Goal: Register for event/course

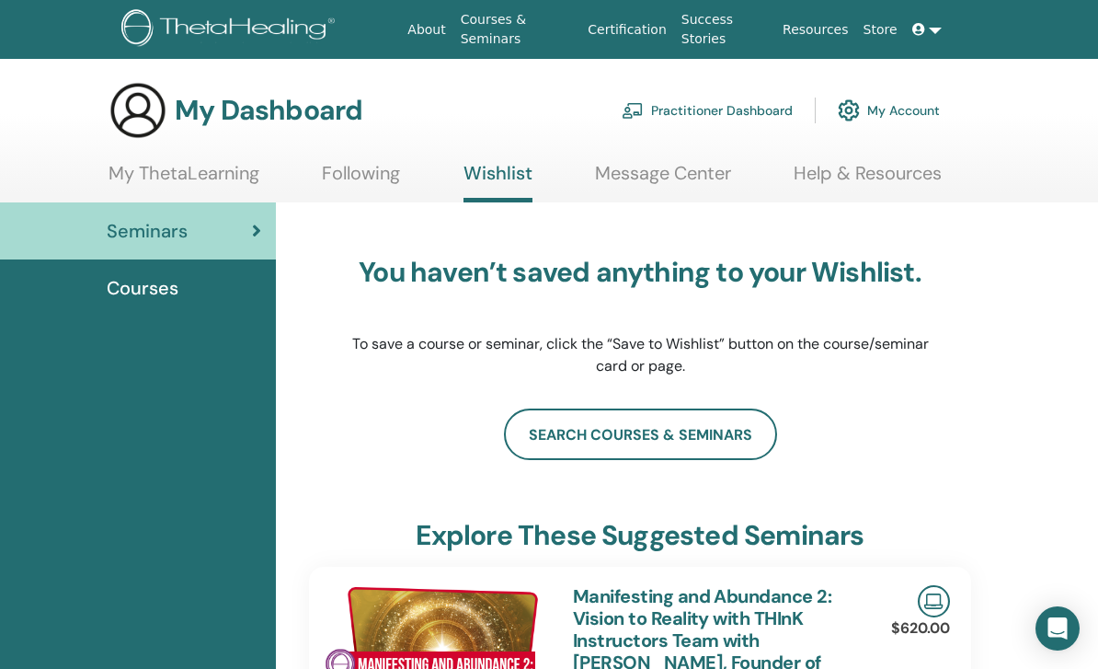
click at [735, 428] on link "search courses & seminars" at bounding box center [640, 434] width 273 height 52
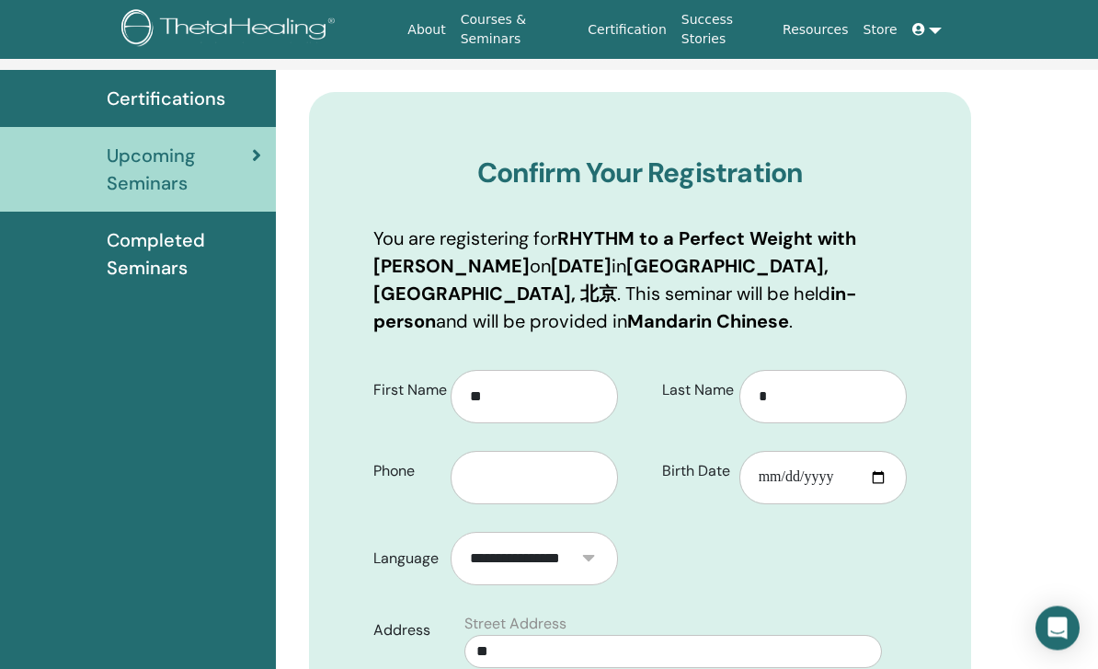
scroll to position [130, 0]
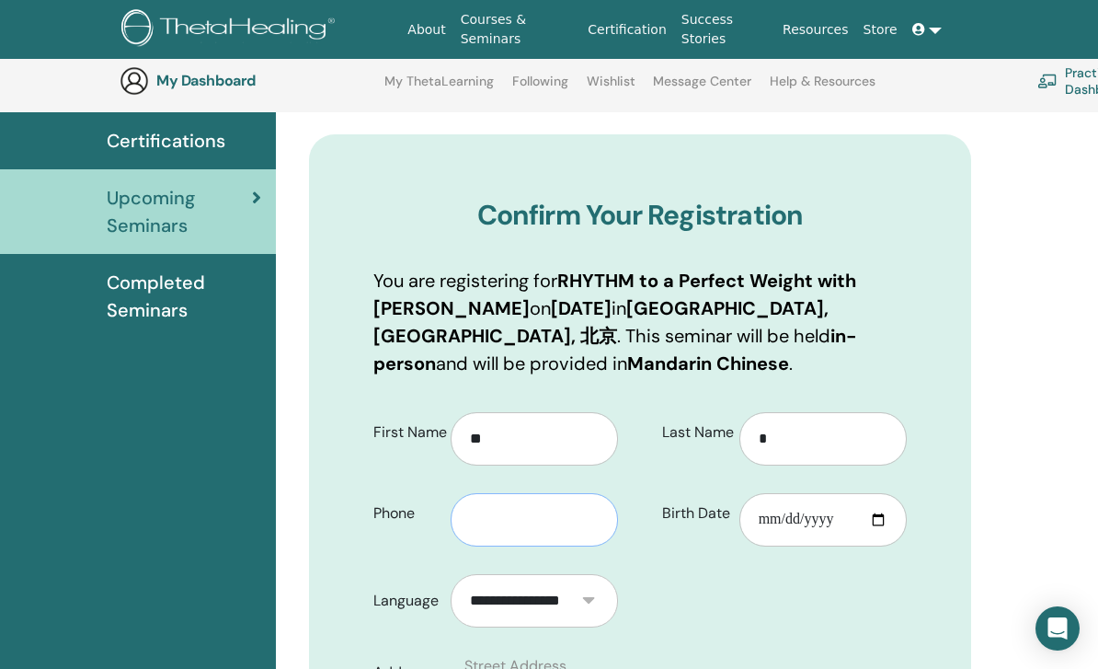
click at [564, 522] on input "text" at bounding box center [534, 519] width 167 height 53
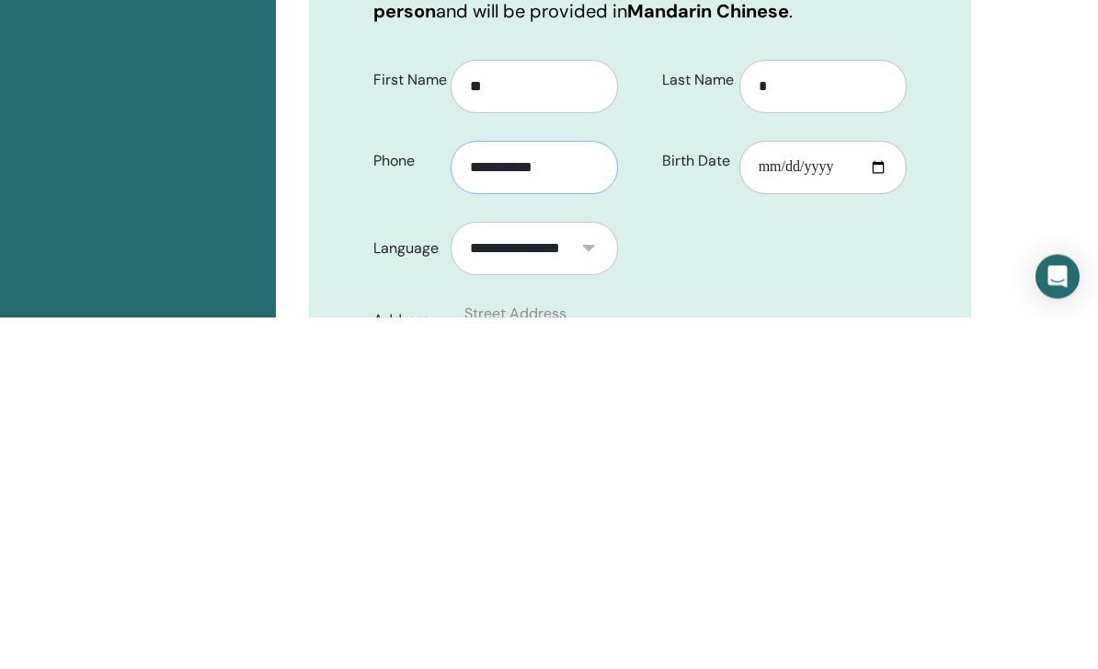
type input "**********"
click at [801, 493] on input "Birth Date" at bounding box center [823, 519] width 167 height 53
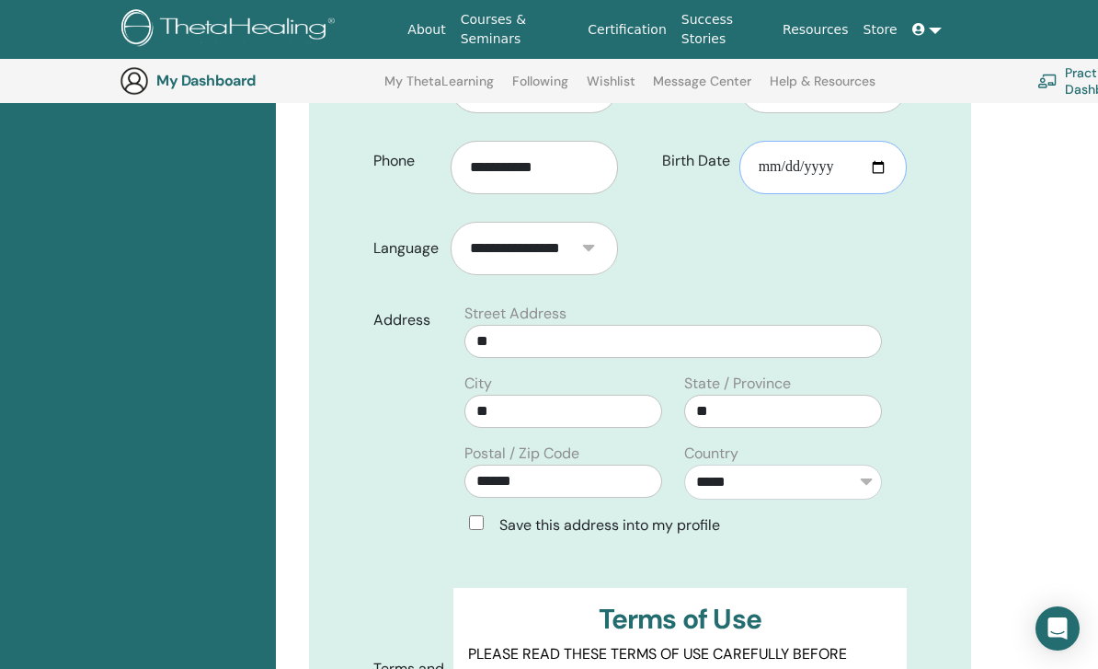
type input "**********"
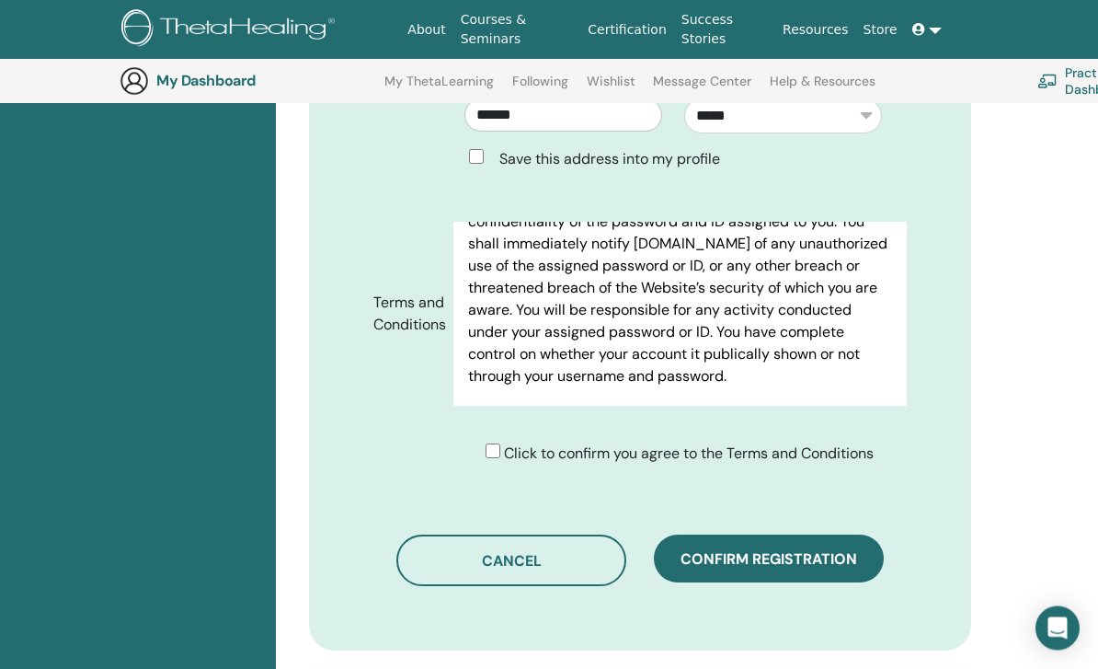
scroll to position [848, 0]
click at [760, 578] on button "Confirm registration" at bounding box center [769, 558] width 230 height 48
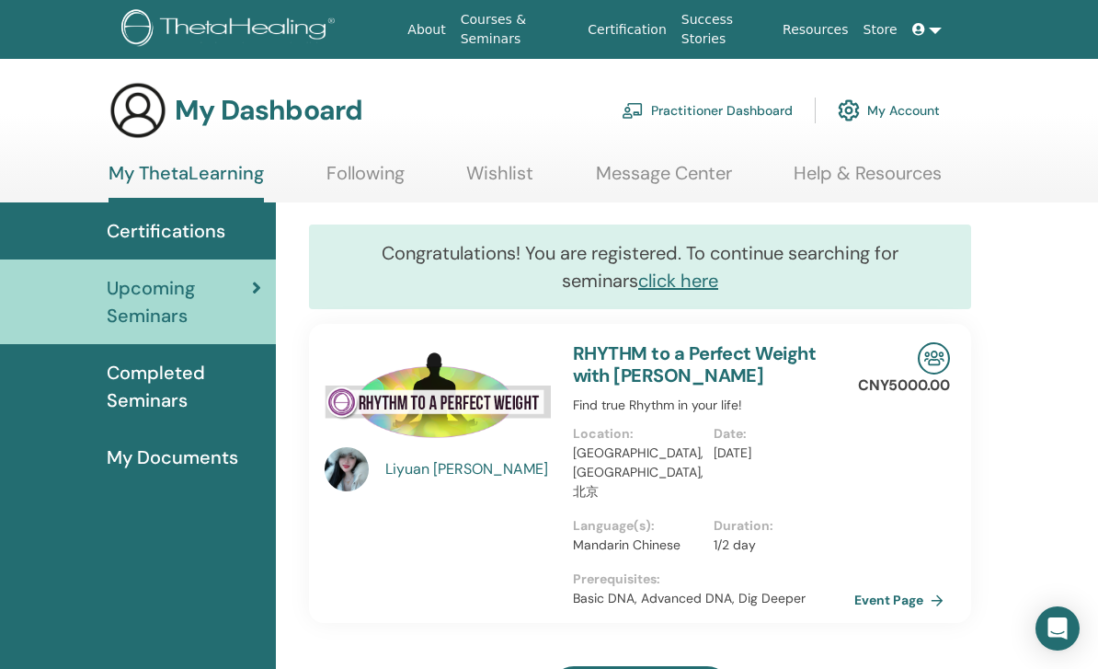
click at [198, 386] on span "Completed Seminars" at bounding box center [184, 386] width 155 height 55
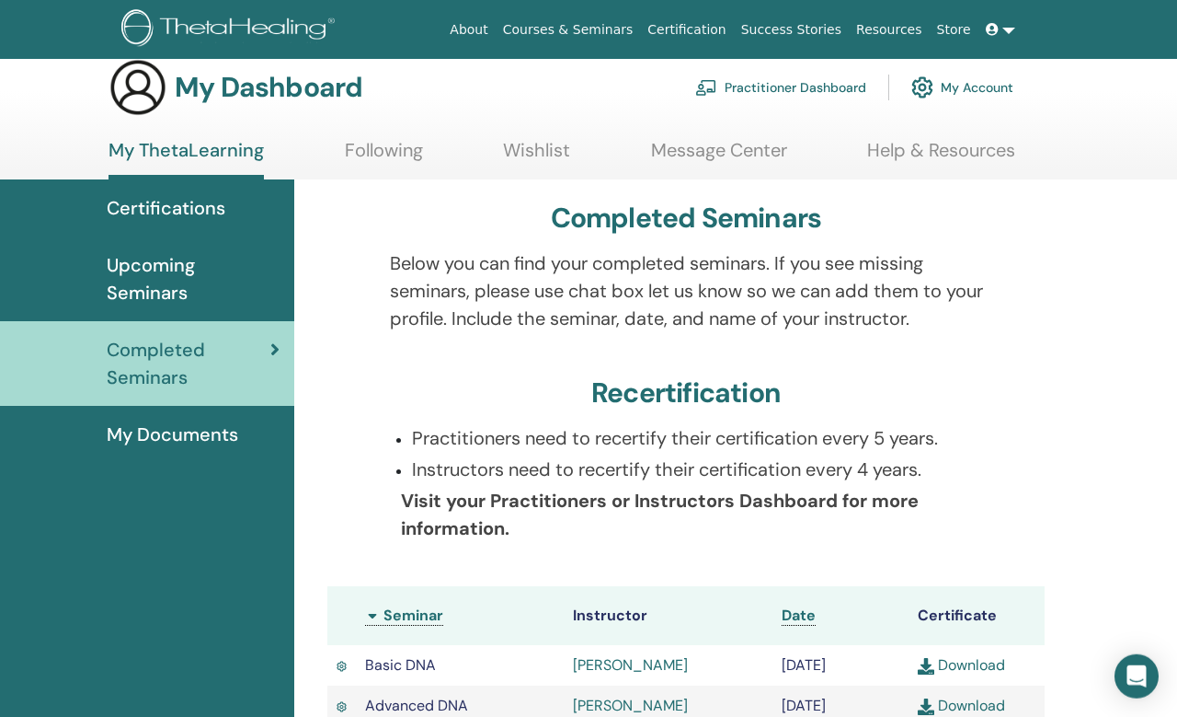
scroll to position [24, 0]
click at [227, 454] on link "My Documents" at bounding box center [147, 433] width 294 height 57
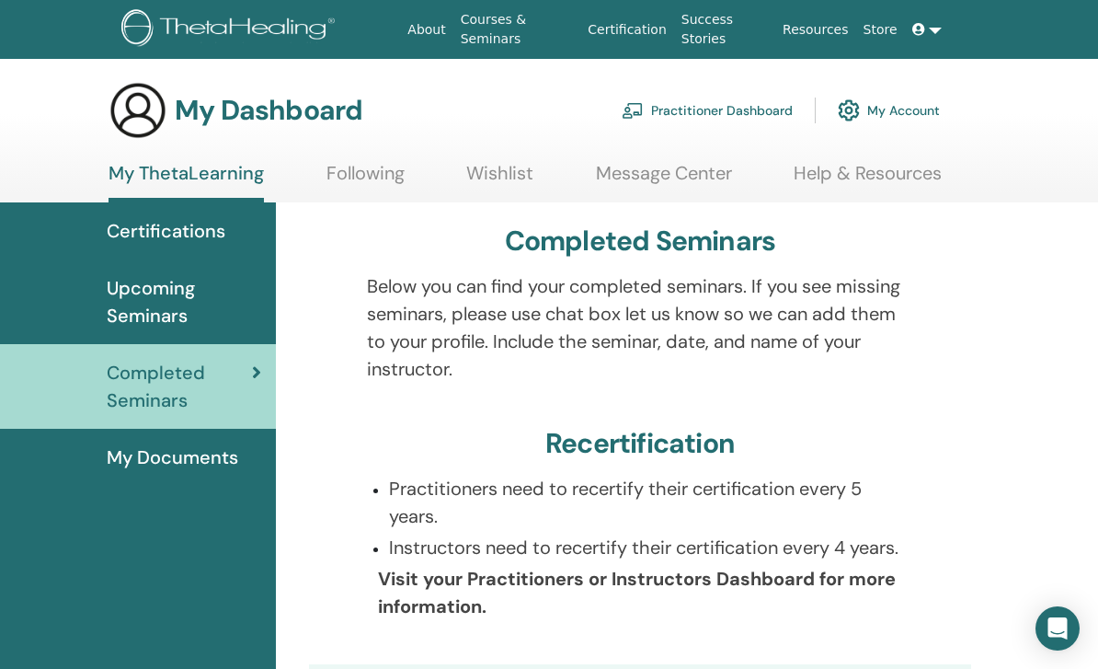
click at [210, 451] on span "My Documents" at bounding box center [173, 457] width 132 height 28
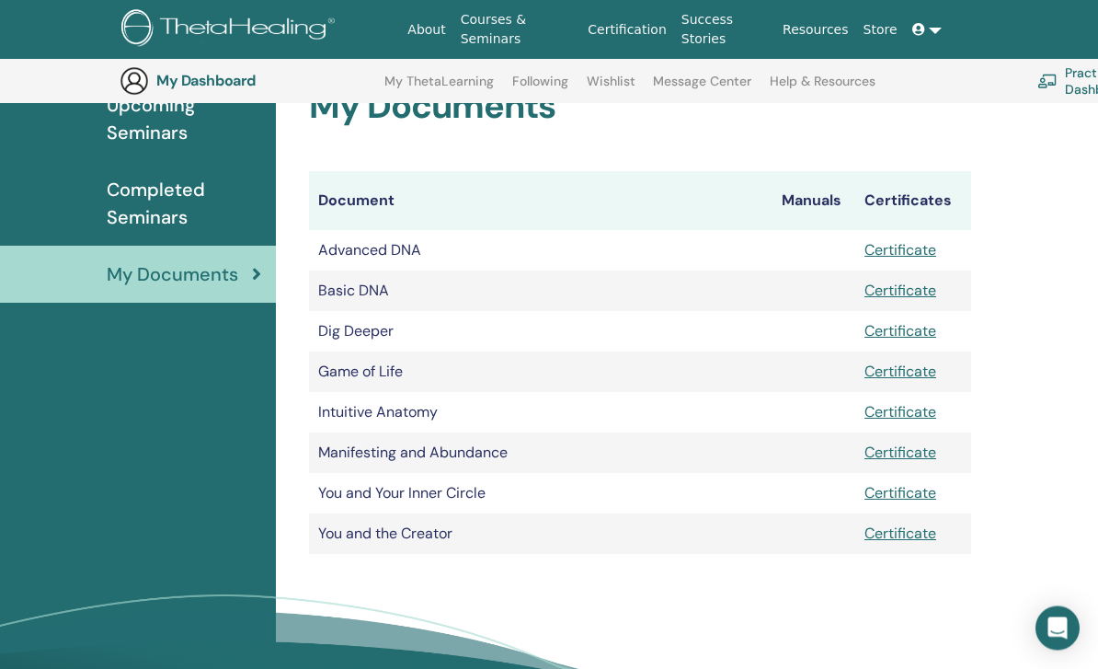
scroll to position [222, 0]
